Goal: Transaction & Acquisition: Obtain resource

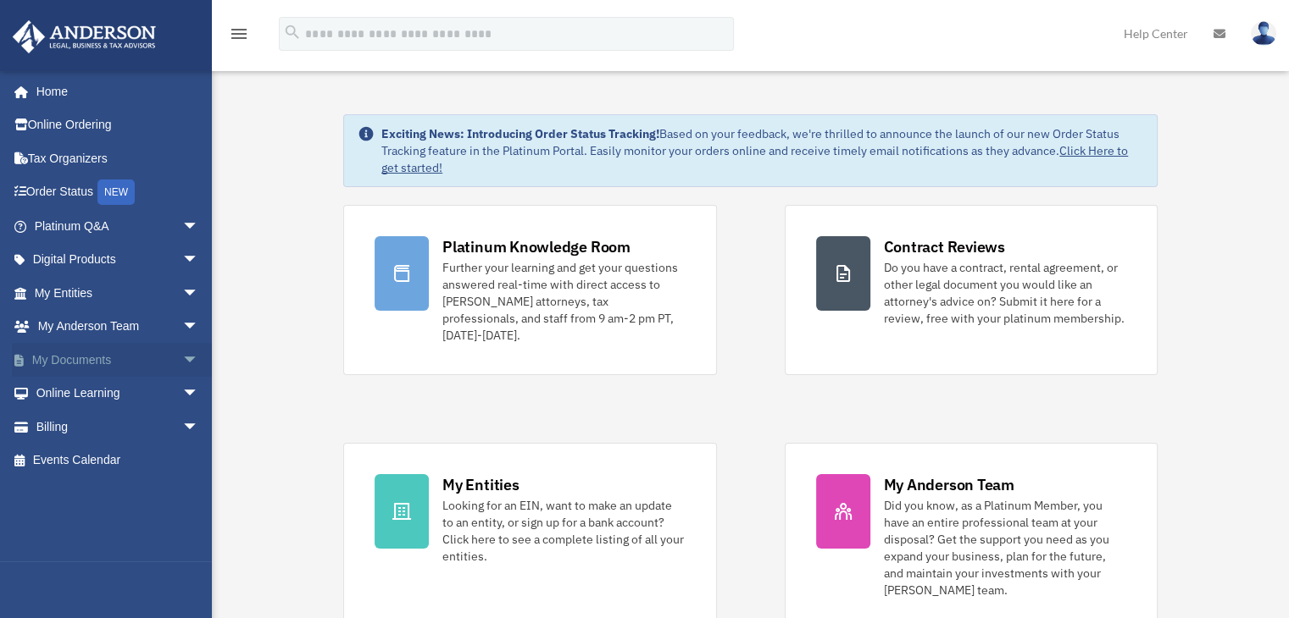
click at [182, 360] on span "arrow_drop_down" at bounding box center [199, 360] width 34 height 35
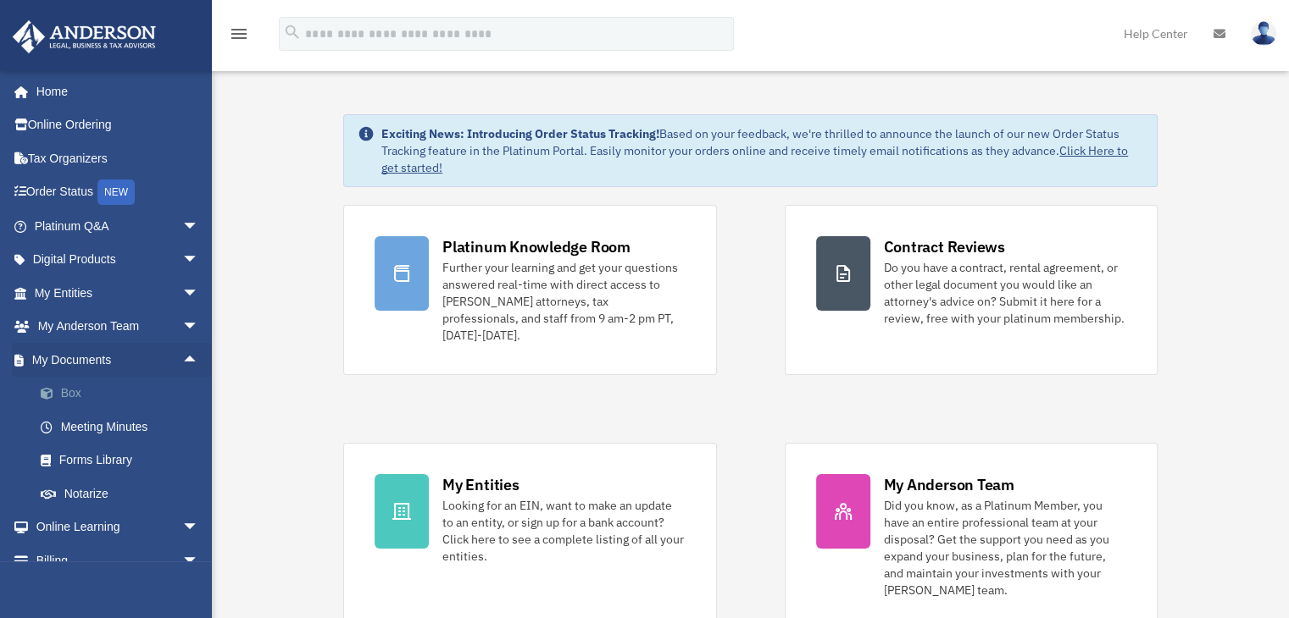
click at [74, 384] on link "Box" at bounding box center [124, 394] width 201 height 34
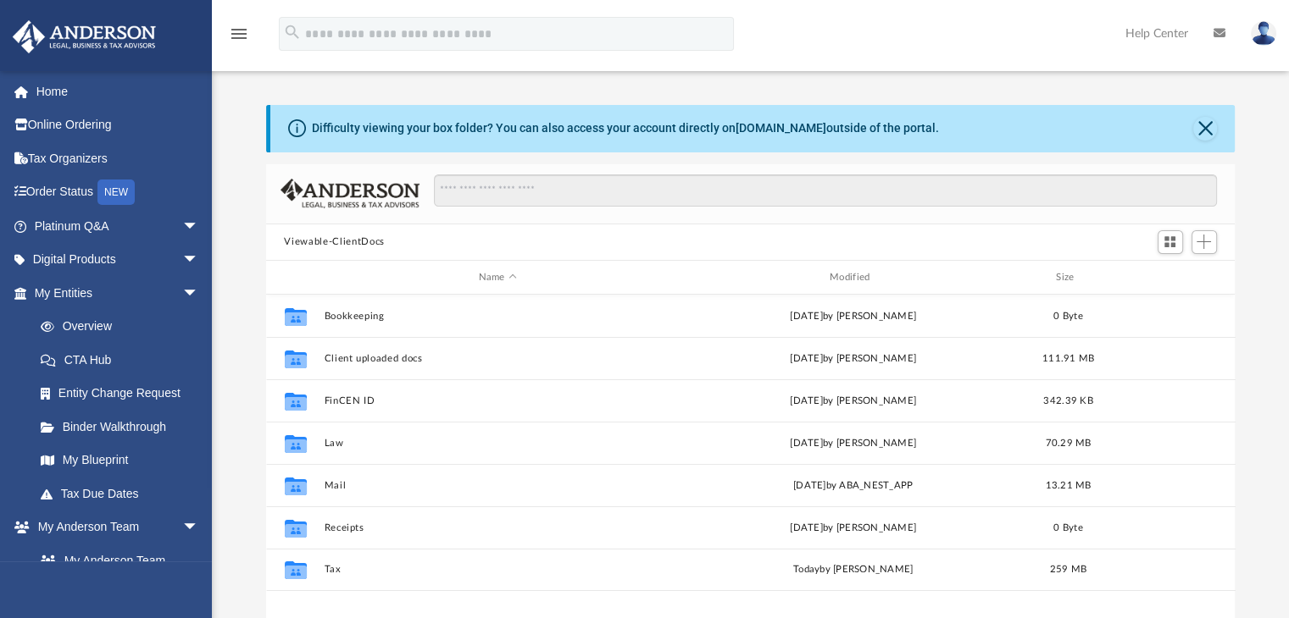
scroll to position [372, 956]
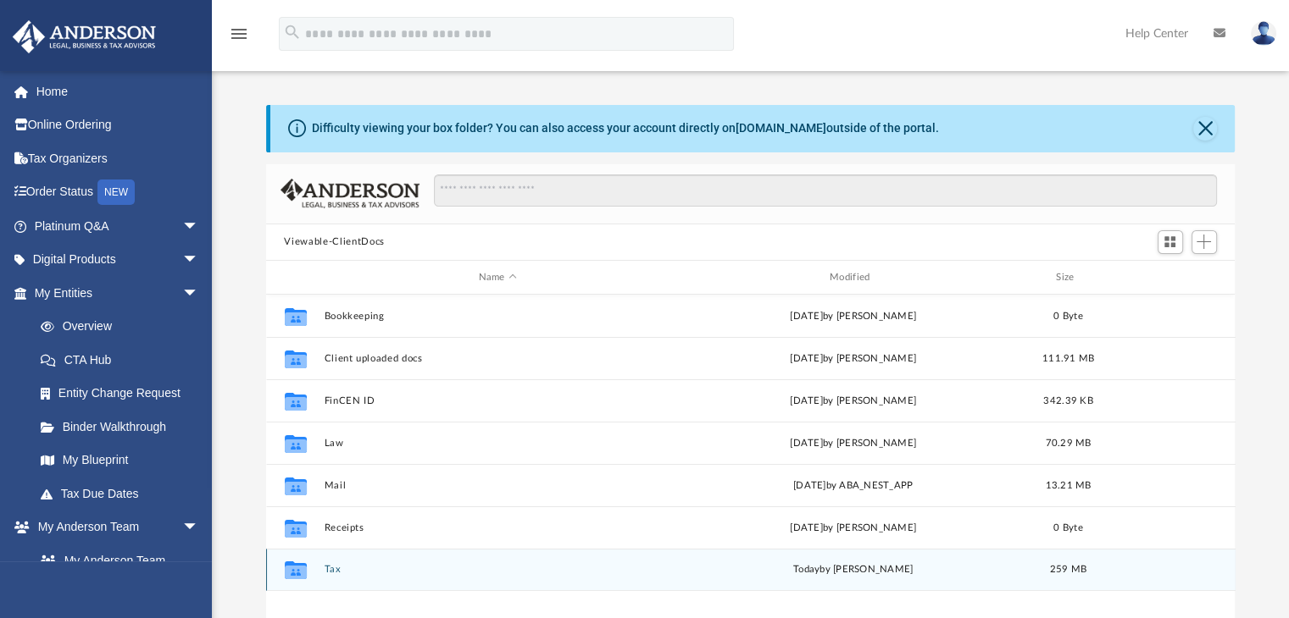
click at [333, 574] on button "Tax" at bounding box center [497, 570] width 347 height 11
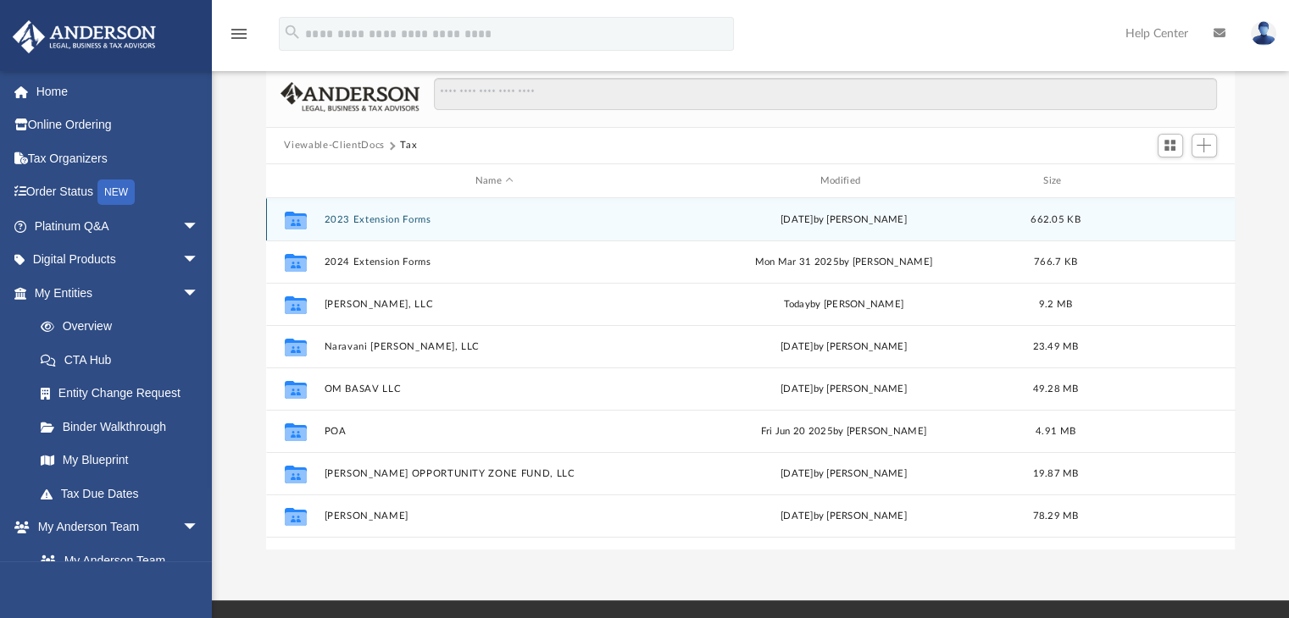
scroll to position [94, 0]
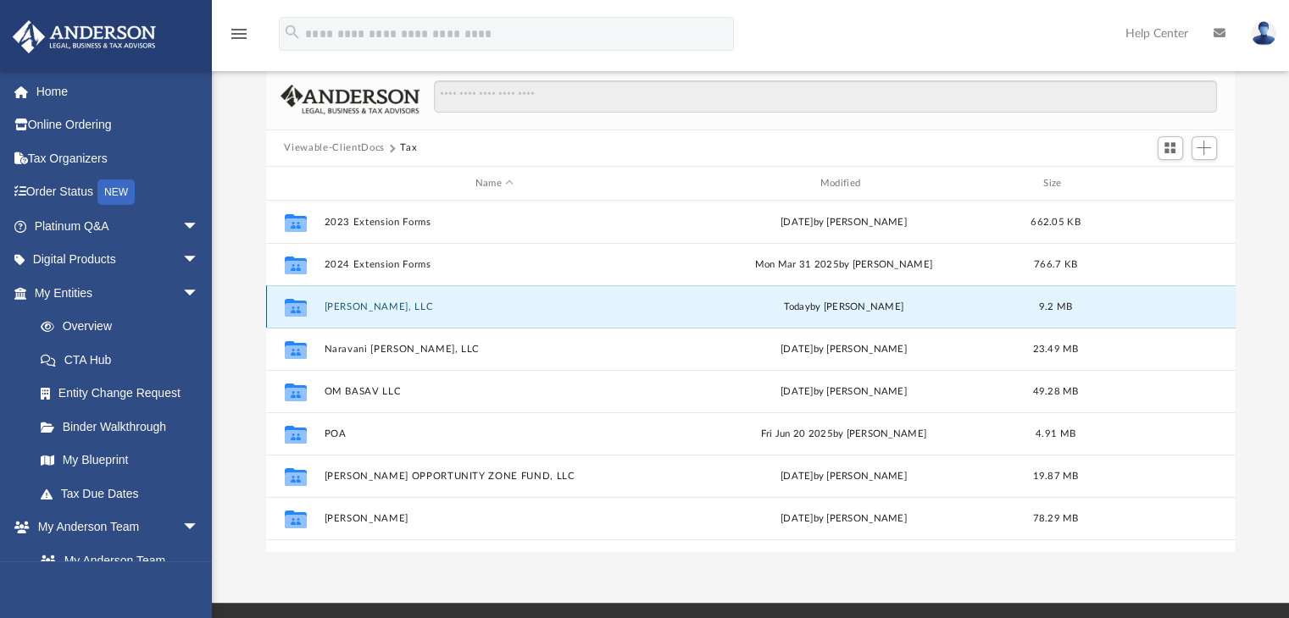
click at [377, 308] on button "Lalitha Basav, LLC" at bounding box center [494, 307] width 341 height 11
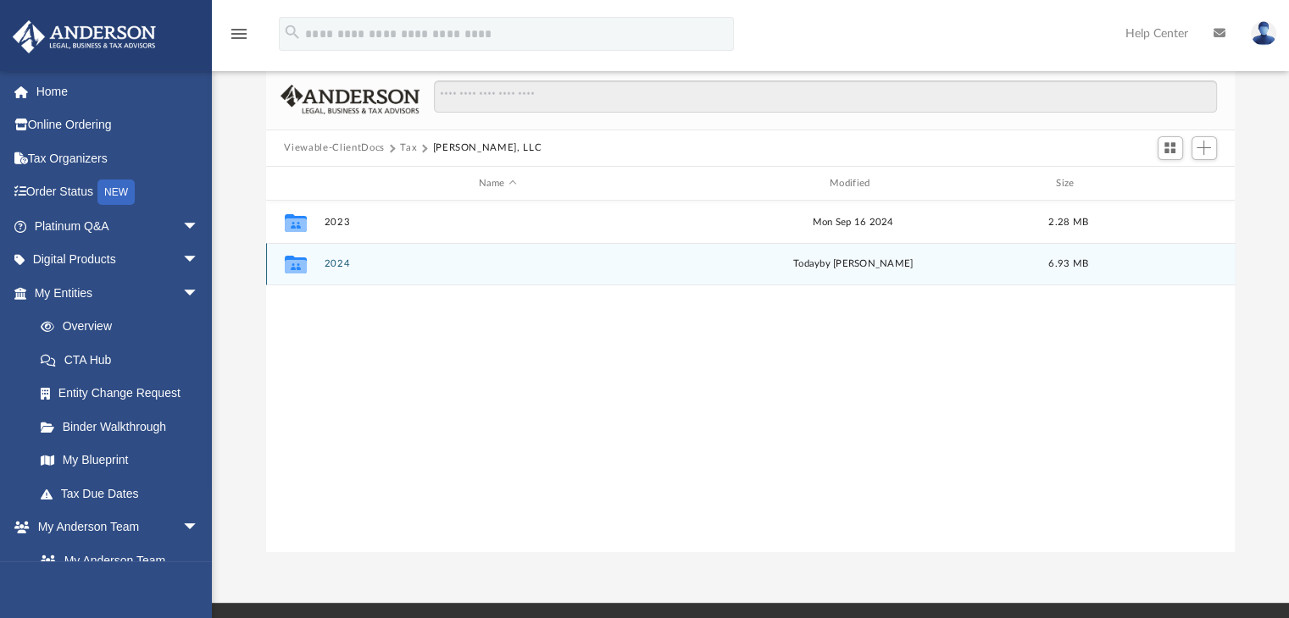
click at [340, 265] on button "2024" at bounding box center [497, 264] width 347 height 11
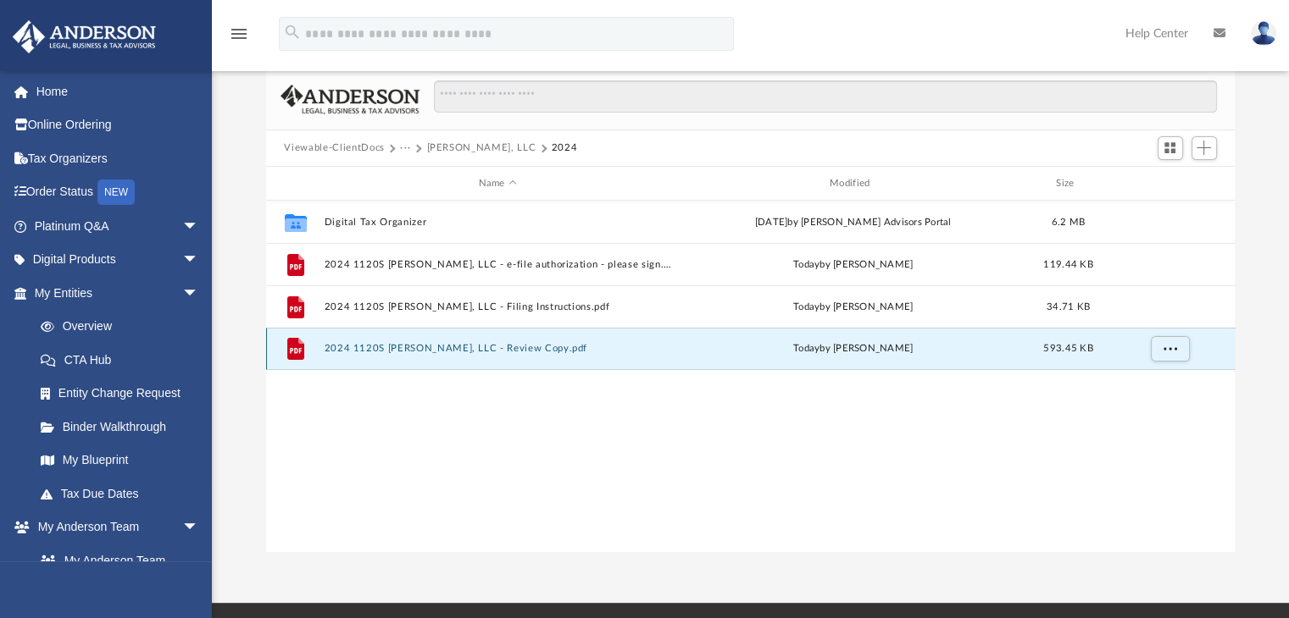
click at [429, 347] on button "2024 1120S Lalitha Basav, LLC - Review Copy.pdf" at bounding box center [497, 349] width 347 height 11
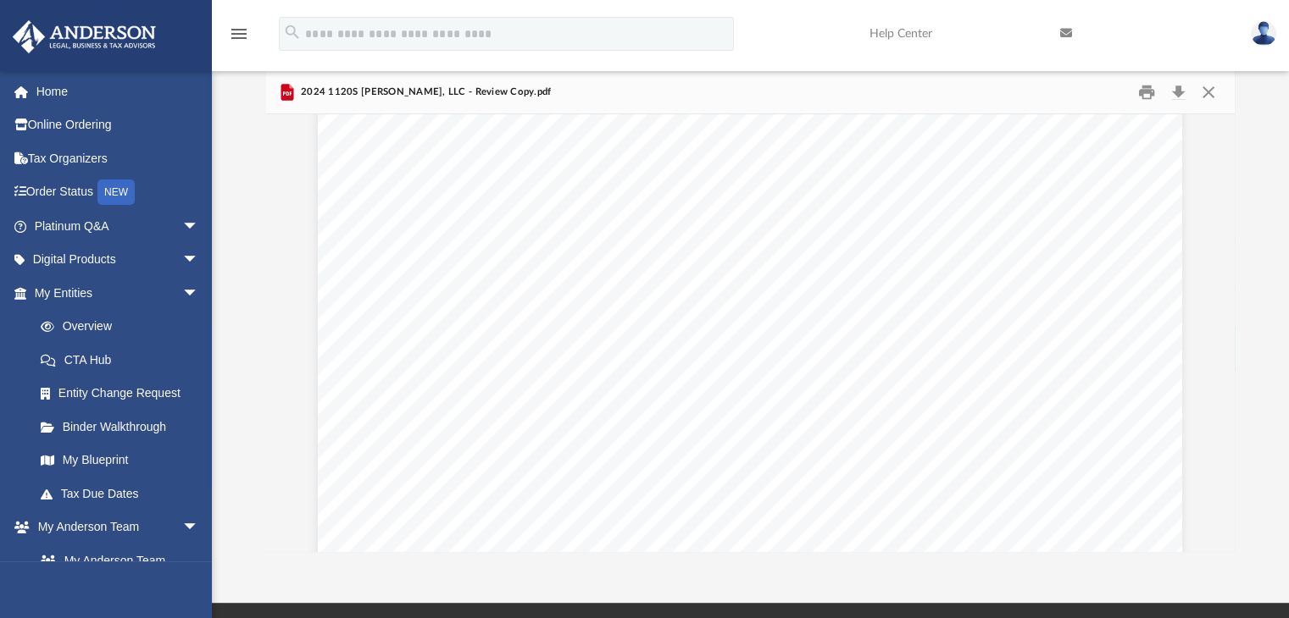
scroll to position [2581, 0]
click at [1227, 529] on div "Scroll to top vertical_align_top" at bounding box center [1241, 529] width 36 height 36
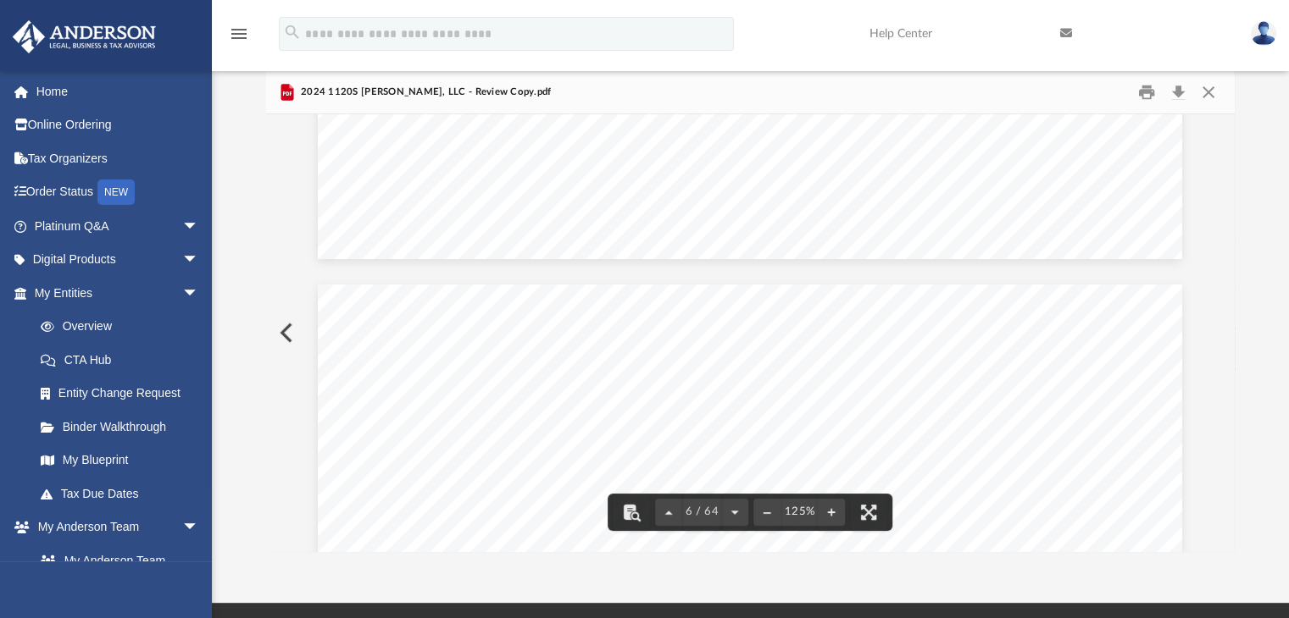
click at [1229, 529] on div "Scroll to top vertical_align_top" at bounding box center [1241, 529] width 36 height 36
click at [1227, 530] on iframe at bounding box center [1192, 564] width 152 height 68
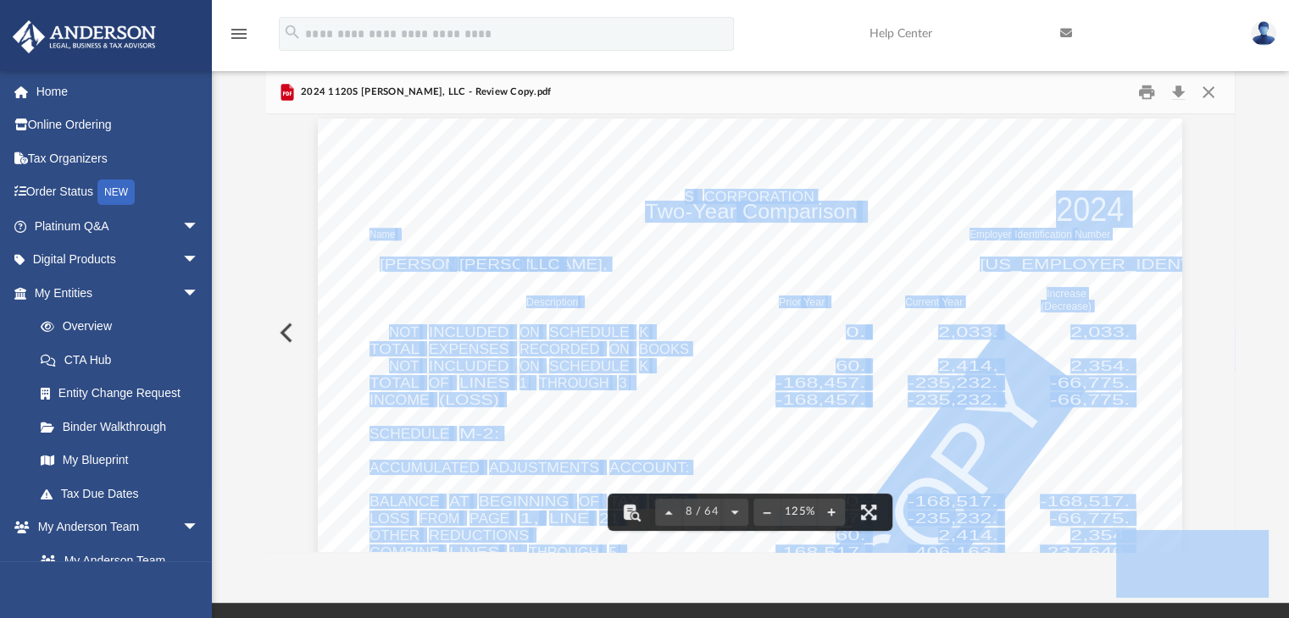
drag, startPoint x: 1227, startPoint y: 530, endPoint x: 1228, endPoint y: 482, distance: 47.5
click at [1228, 482] on body "X Get a chance to win 6 months of Platinum for free just by filling out this su…" at bounding box center [644, 406] width 1289 height 1001
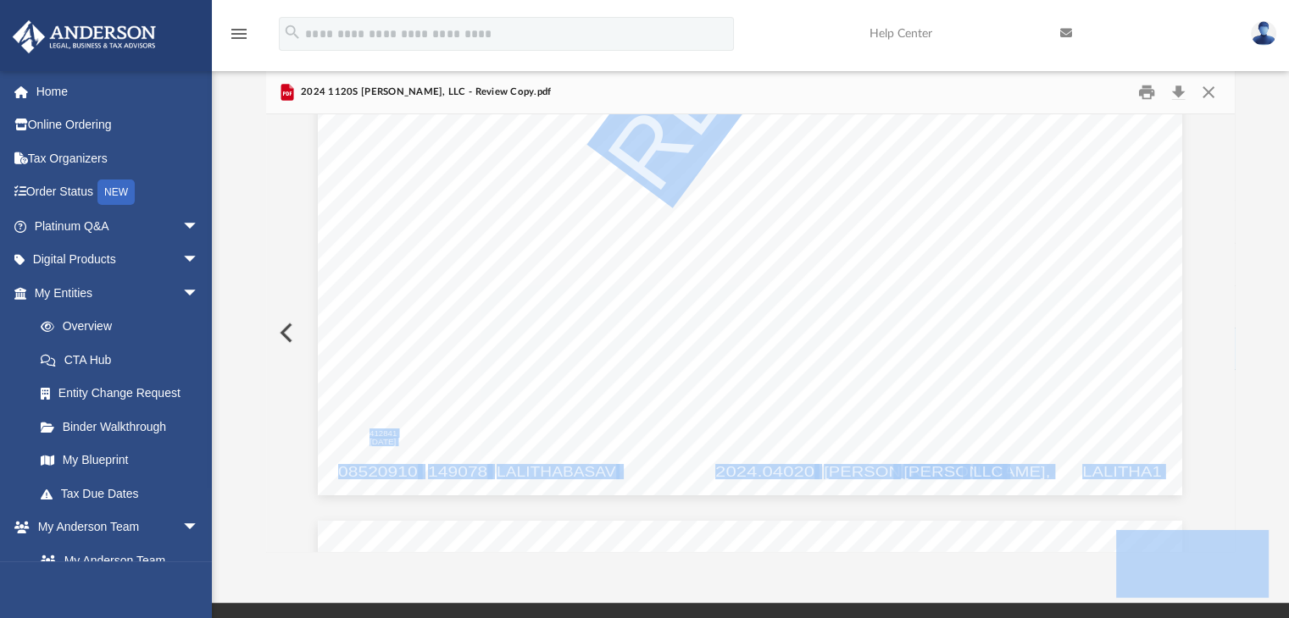
scroll to position [9126, 0]
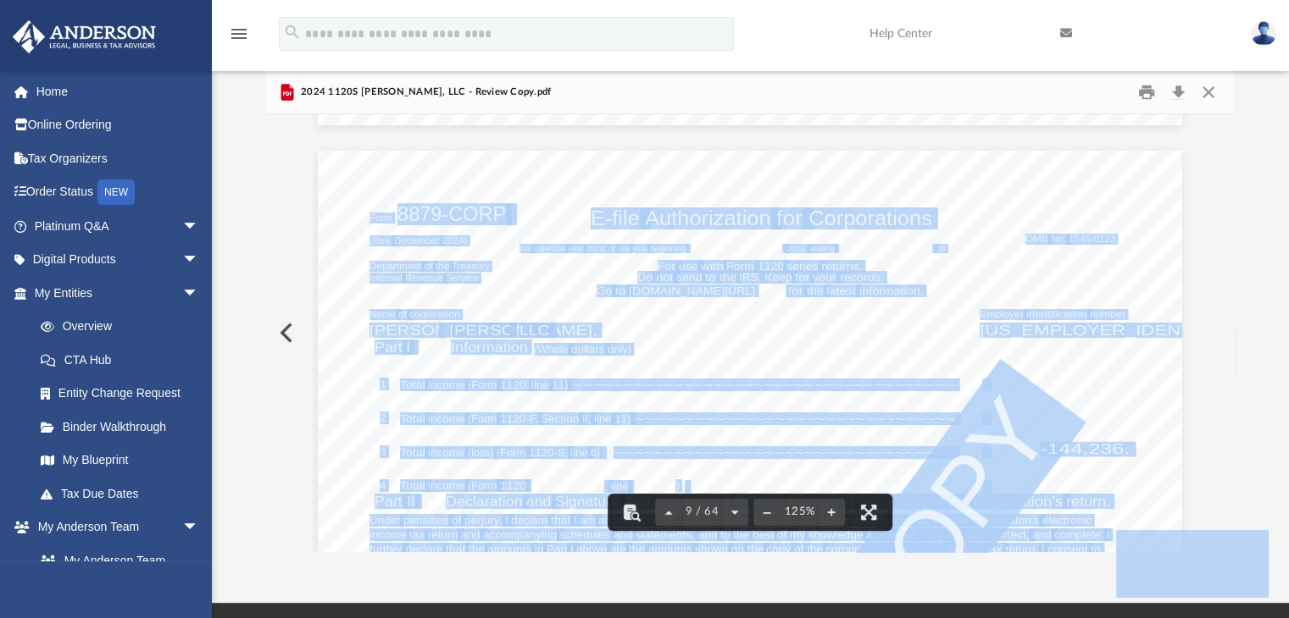
click at [1048, 449] on span "-144,236." at bounding box center [1085, 449] width 90 height 14
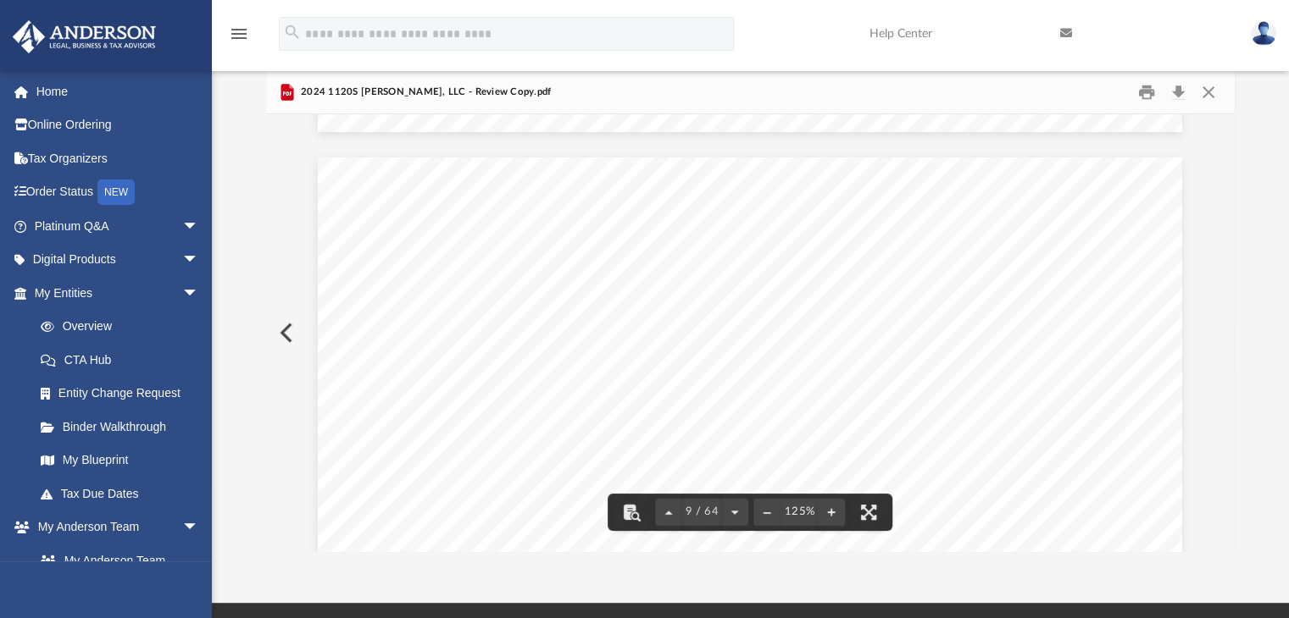
scroll to position [9114, 0]
click at [1204, 86] on button "Close" at bounding box center [1208, 92] width 30 height 26
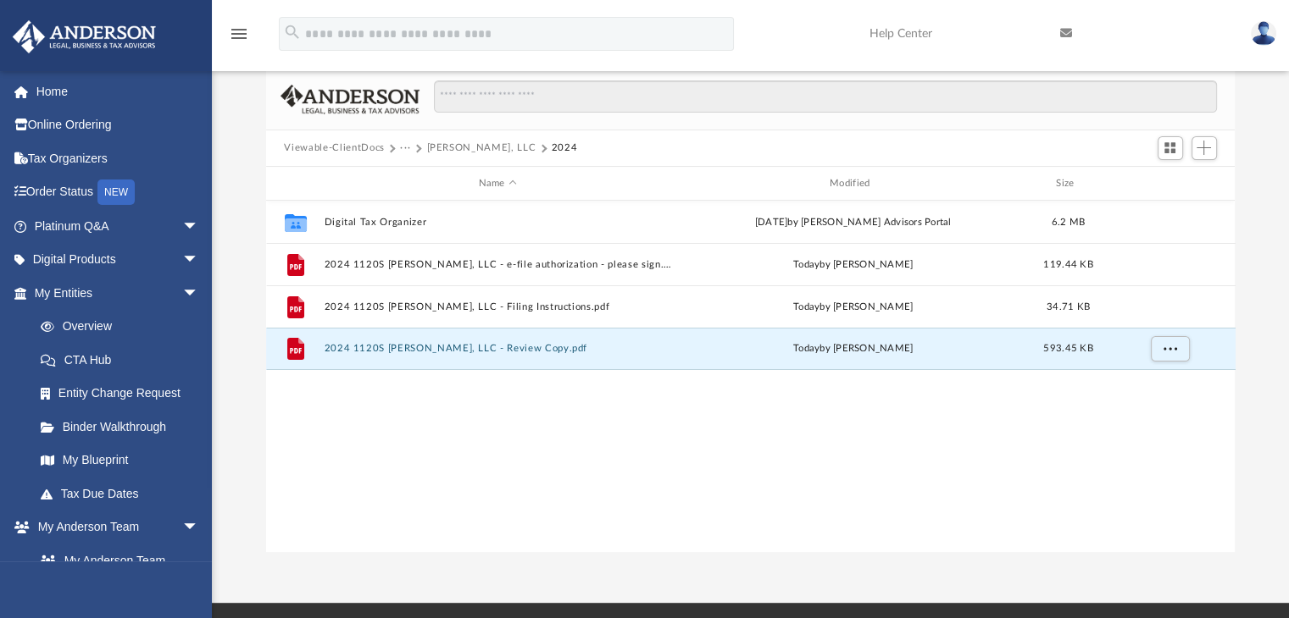
click at [1267, 35] on img at bounding box center [1262, 33] width 25 height 25
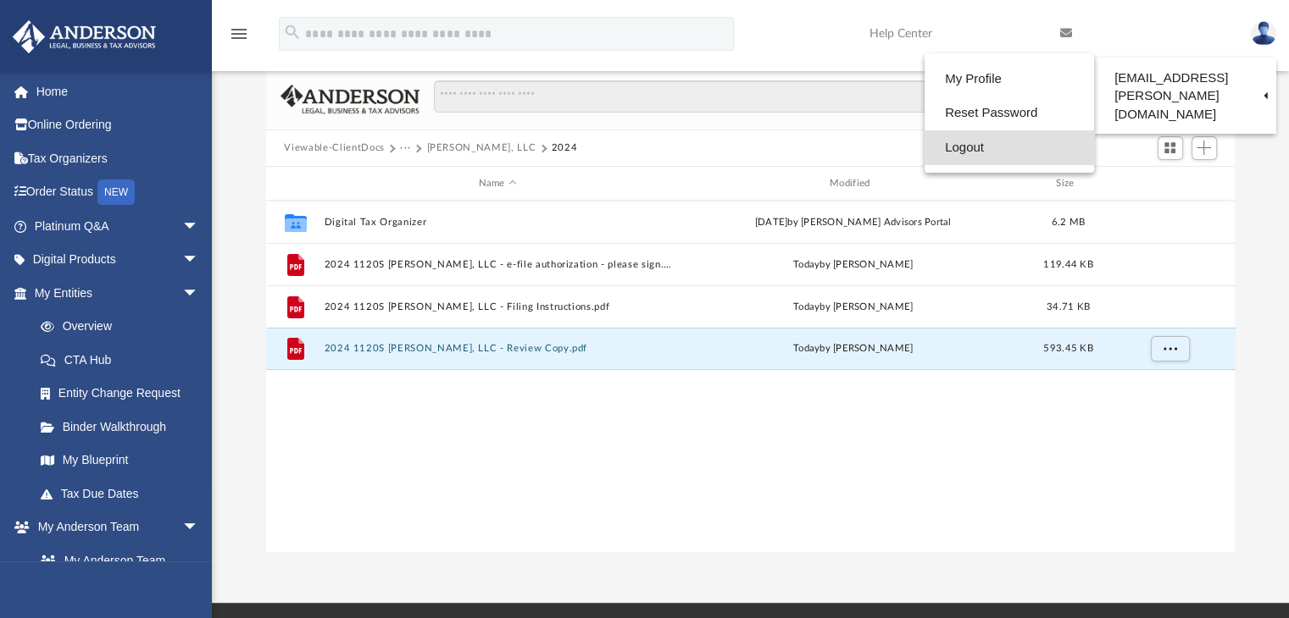
click at [977, 150] on link "Logout" at bounding box center [1008, 147] width 169 height 35
